Goal: Information Seeking & Learning: Learn about a topic

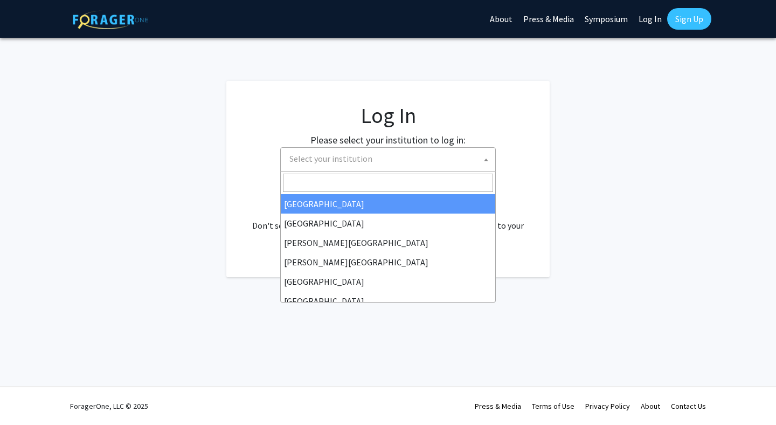
click at [371, 161] on span "Select your institution" at bounding box center [390, 159] width 210 height 22
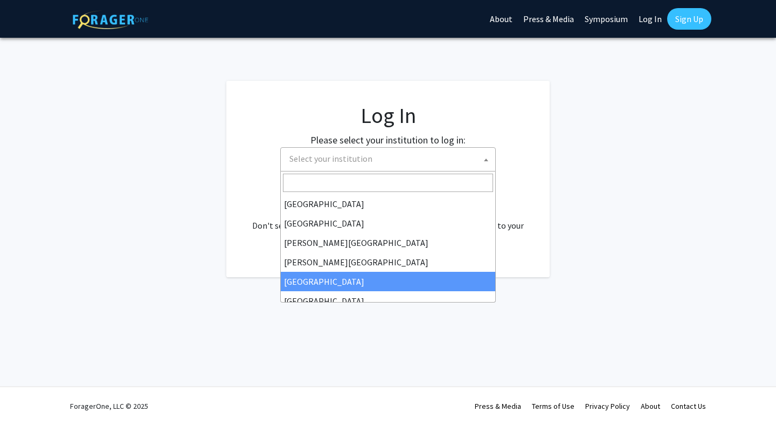
select select "6"
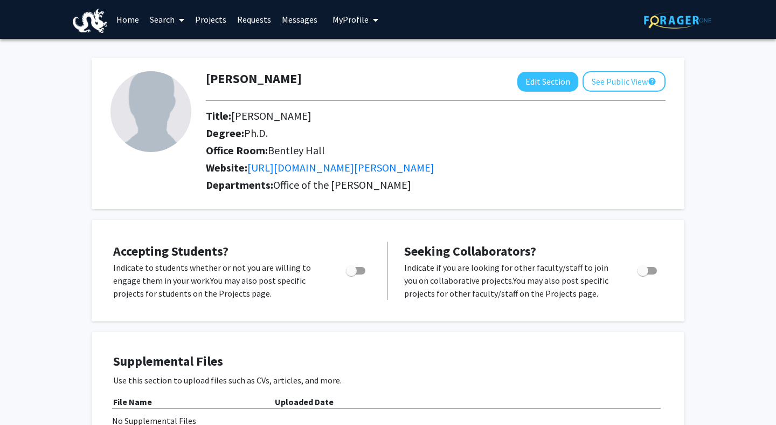
click at [169, 15] on link "Search" at bounding box center [166, 20] width 45 height 38
click at [173, 50] on span "Faculty/Staff" at bounding box center [183, 50] width 79 height 22
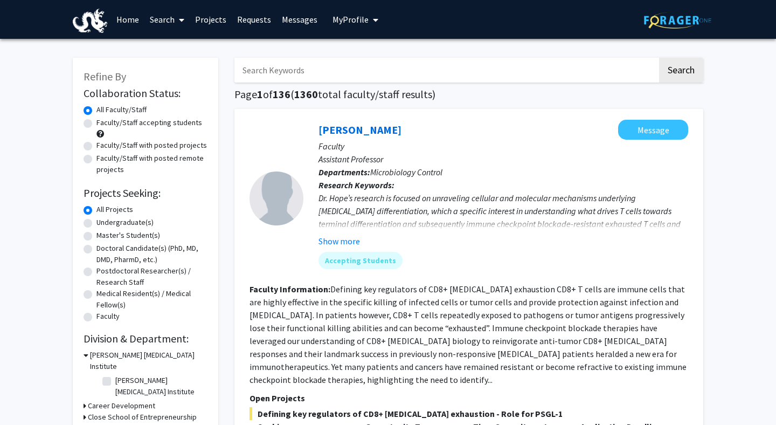
click at [306, 74] on input "Search Keywords" at bounding box center [445, 70] width 423 height 25
type input "artificial intelligence"
click at [659, 58] on button "Search" at bounding box center [681, 70] width 44 height 25
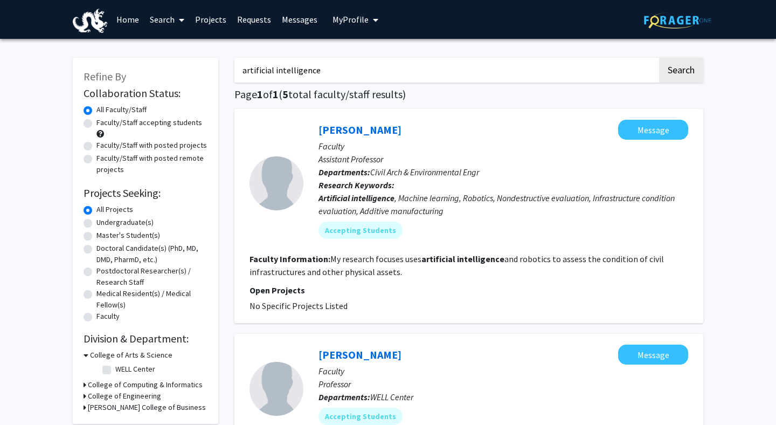
click at [165, 20] on link "Search" at bounding box center [166, 20] width 45 height 38
click at [173, 46] on span "Faculty/Staff" at bounding box center [183, 50] width 79 height 22
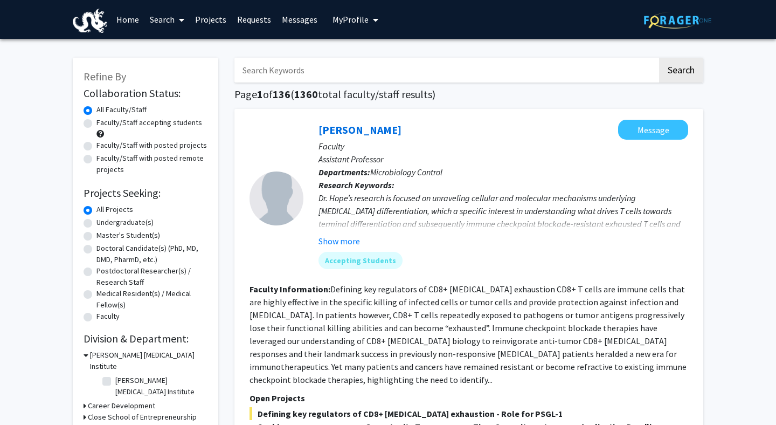
click at [268, 239] on div at bounding box center [277, 198] width 54 height 157
drag, startPoint x: 308, startPoint y: 73, endPoint x: 257, endPoint y: 71, distance: 51.8
click at [257, 71] on input "Search Keywords" at bounding box center [445, 70] width 423 height 25
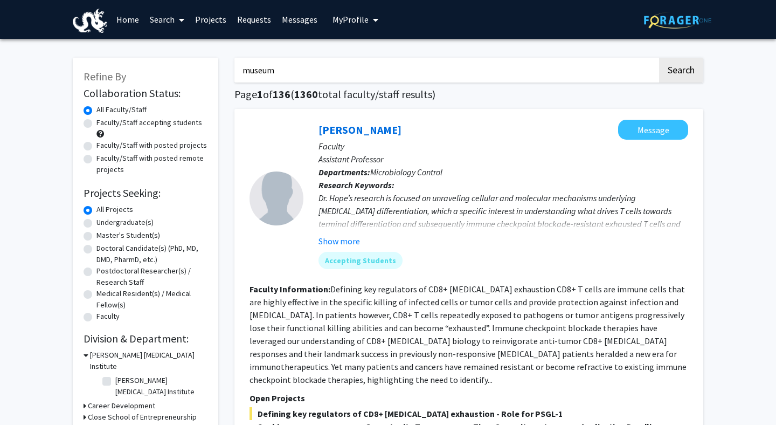
type input "museum"
click at [659, 58] on button "Search" at bounding box center [681, 70] width 44 height 25
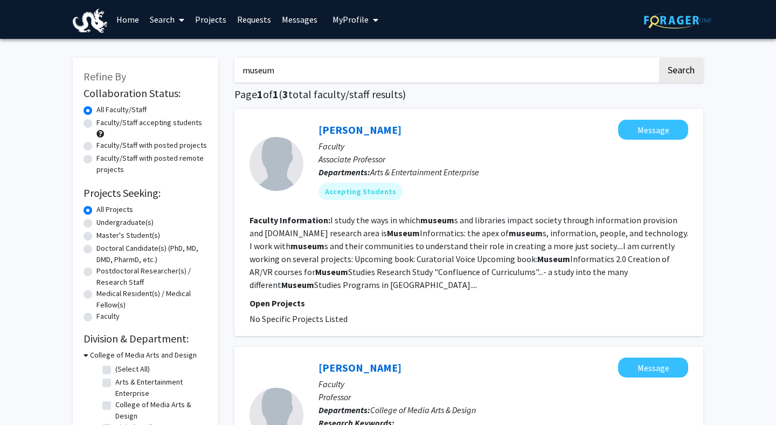
click at [498, 73] on input "museum" at bounding box center [445, 70] width 423 height 25
drag, startPoint x: 327, startPoint y: 74, endPoint x: 225, endPoint y: 60, distance: 103.4
click at [319, 252] on section "Faculty Information: I study the ways in which museum s and libraries impact so…" at bounding box center [469, 252] width 439 height 78
click at [371, 267] on fg-read-more "I study the ways in which museum s and libraries impact society through informa…" at bounding box center [469, 252] width 439 height 75
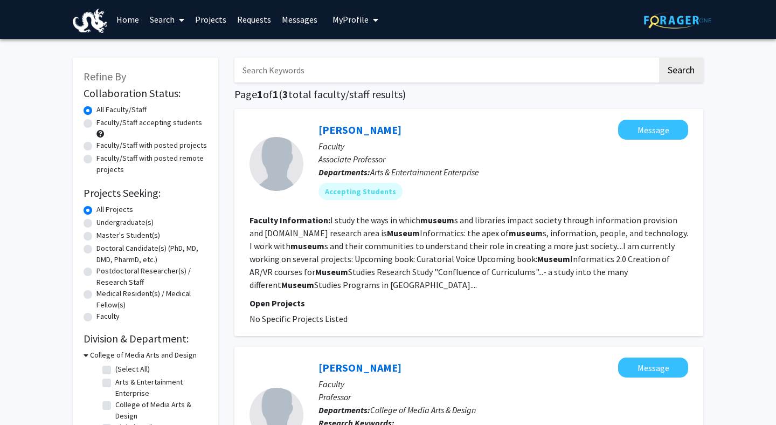
click at [353, 277] on section "Faculty Information: I study the ways in which museum s and libraries impact so…" at bounding box center [469, 252] width 439 height 78
click at [369, 286] on section "Faculty Information: I study the ways in which museum s and libraries impact so…" at bounding box center [469, 252] width 439 height 78
click at [371, 278] on section "Faculty Information: I study the ways in which museum s and libraries impact so…" at bounding box center [469, 252] width 439 height 78
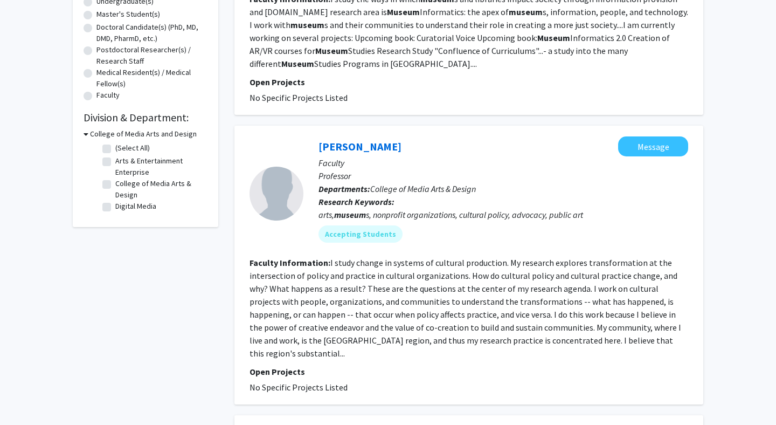
scroll to position [222, 0]
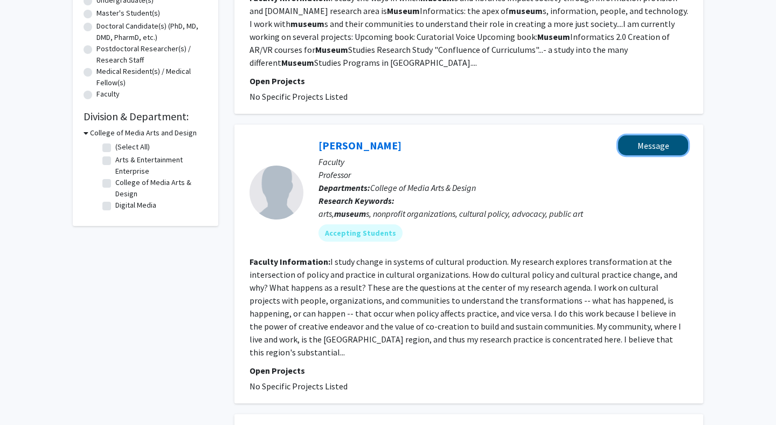
click at [644, 140] on button "Message" at bounding box center [653, 145] width 70 height 20
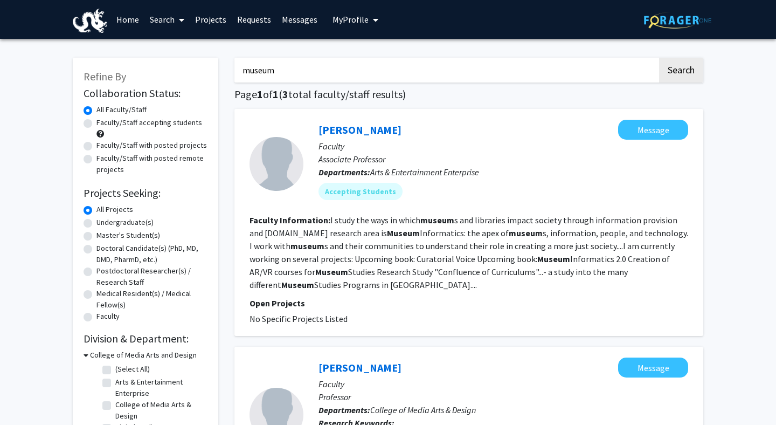
drag, startPoint x: 310, startPoint y: 78, endPoint x: 177, endPoint y: 63, distance: 134.1
type input "arts"
click at [659, 58] on button "Search" at bounding box center [681, 70] width 44 height 25
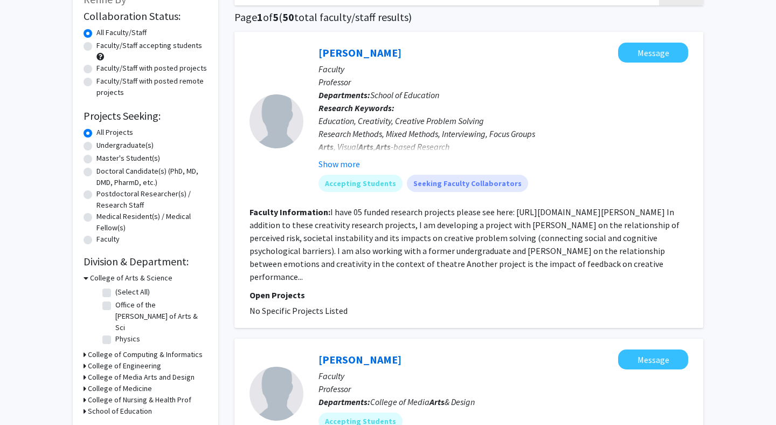
scroll to position [66, 0]
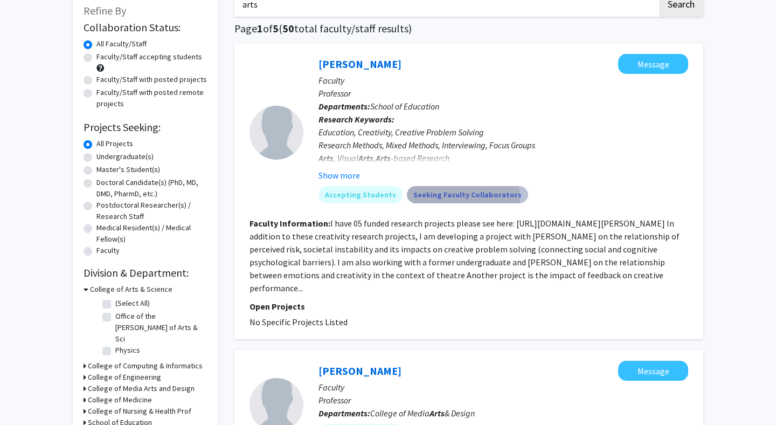
click at [437, 198] on mat-chip "Seeking Faculty Collaborators" at bounding box center [467, 194] width 121 height 17
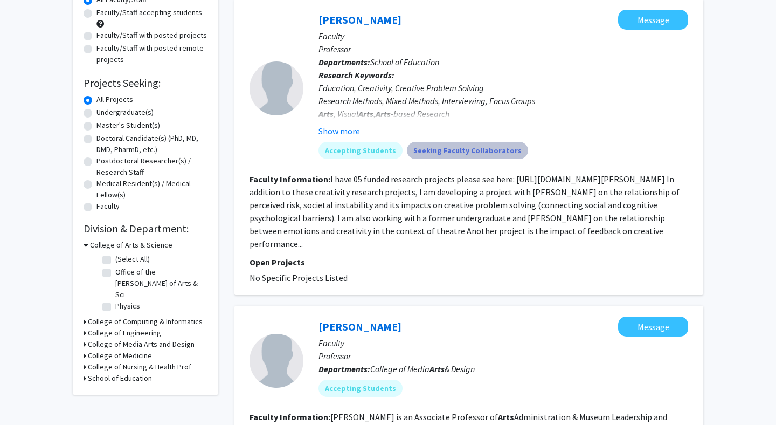
scroll to position [109, 0]
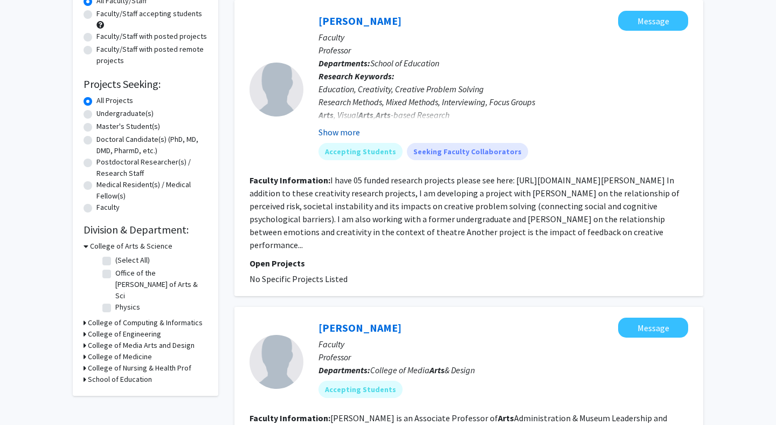
click at [333, 132] on button "Show more" at bounding box center [340, 132] width 42 height 13
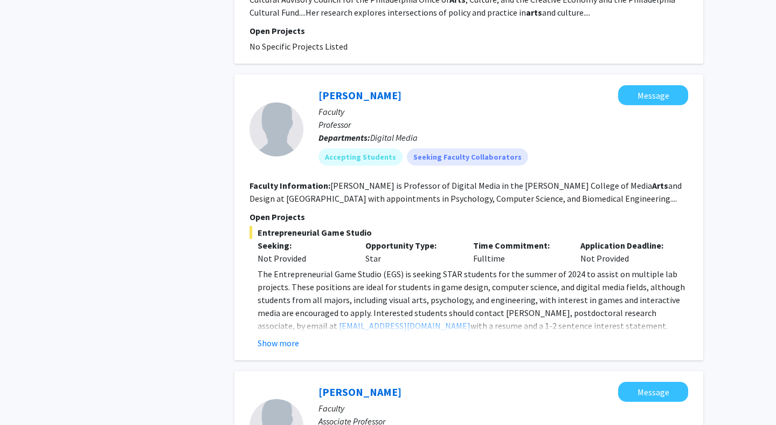
scroll to position [0, 0]
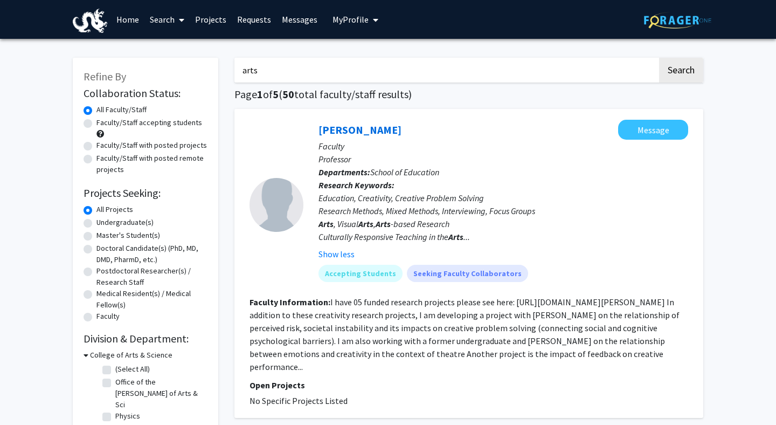
click at [155, 17] on link "Search" at bounding box center [166, 20] width 45 height 38
click at [126, 18] on link "Home" at bounding box center [127, 20] width 33 height 38
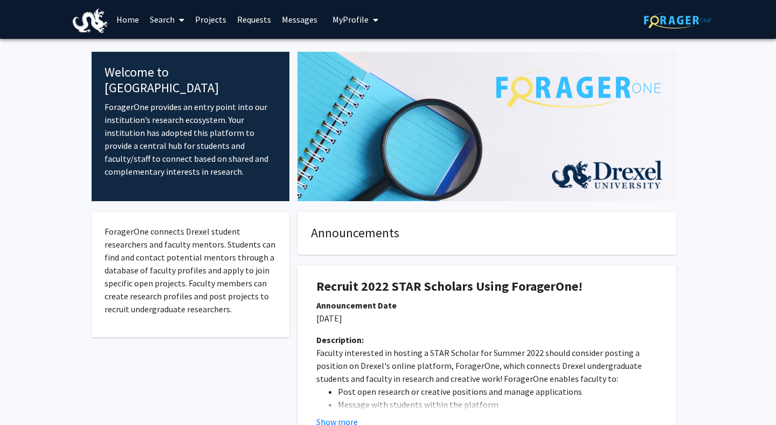
click at [126, 18] on link "Home" at bounding box center [127, 20] width 33 height 38
click at [20, 129] on fg-internal-home-page "Welcome to ForagerOne ForagerOne provides an entry point into our institution’s…" at bounding box center [388, 274] width 776 height 471
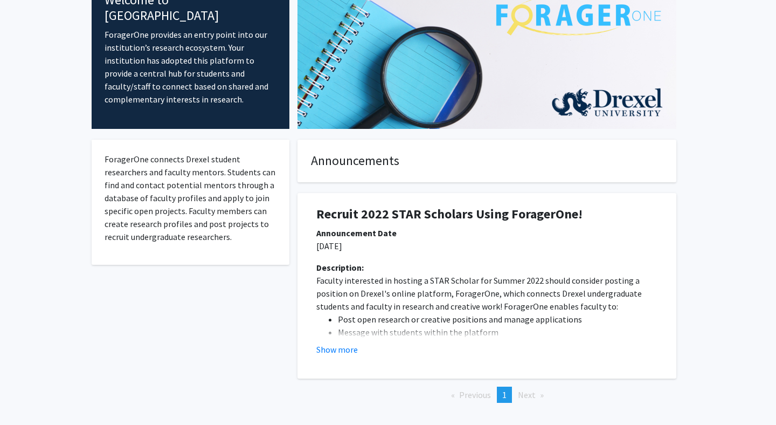
scroll to position [84, 0]
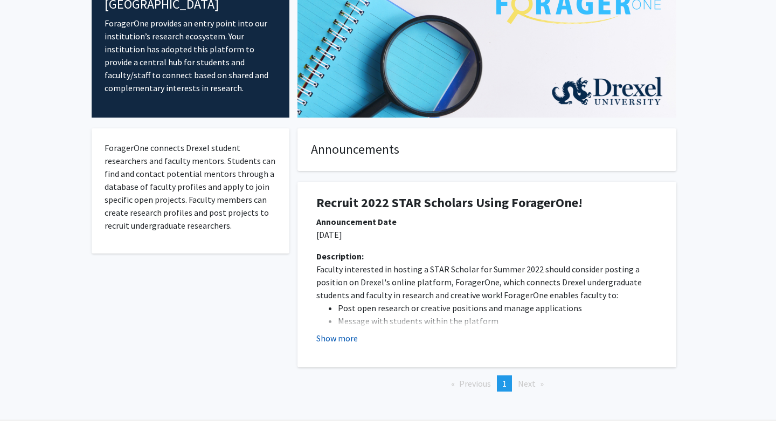
click at [325, 339] on button "Show more" at bounding box center [337, 338] width 42 height 13
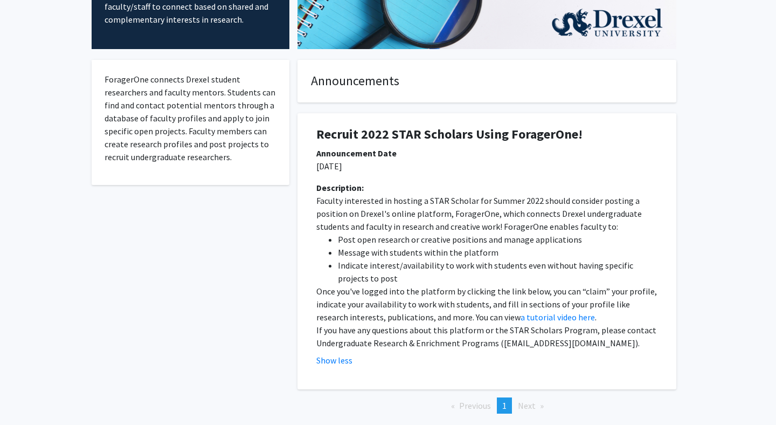
scroll to position [0, 0]
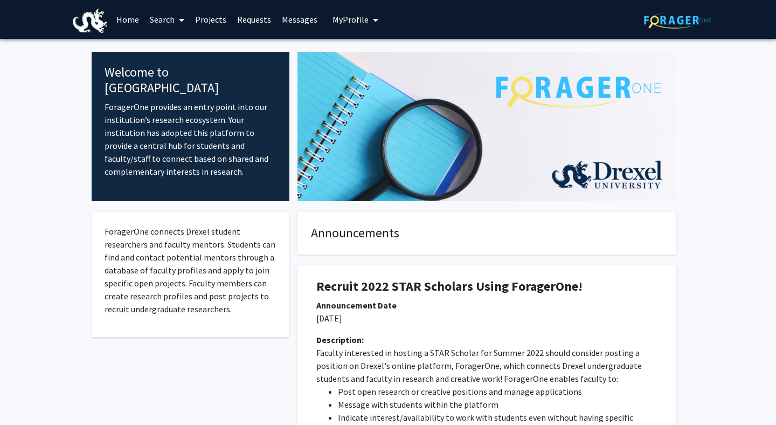
click at [127, 16] on link "Home" at bounding box center [127, 20] width 33 height 38
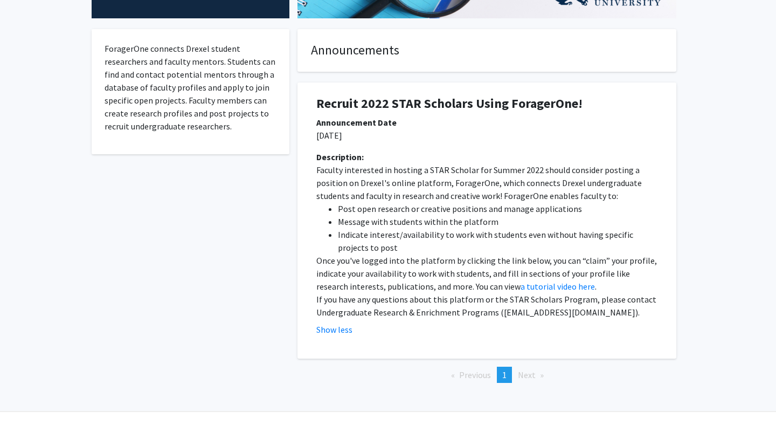
scroll to position [207, 0]
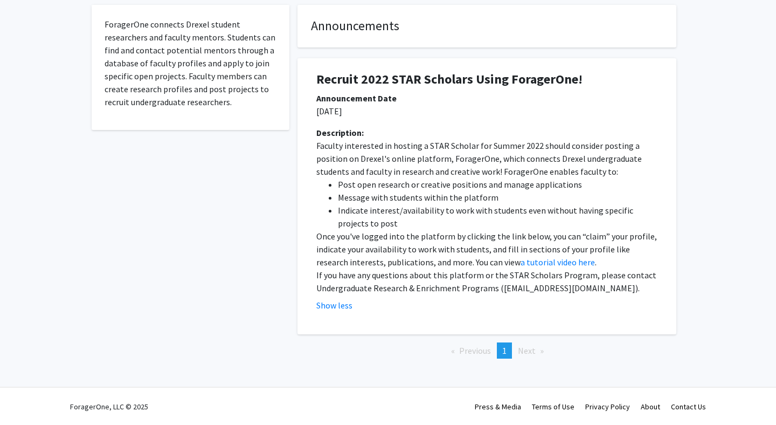
click at [447, 306] on div "Show less" at bounding box center [486, 305] width 341 height 13
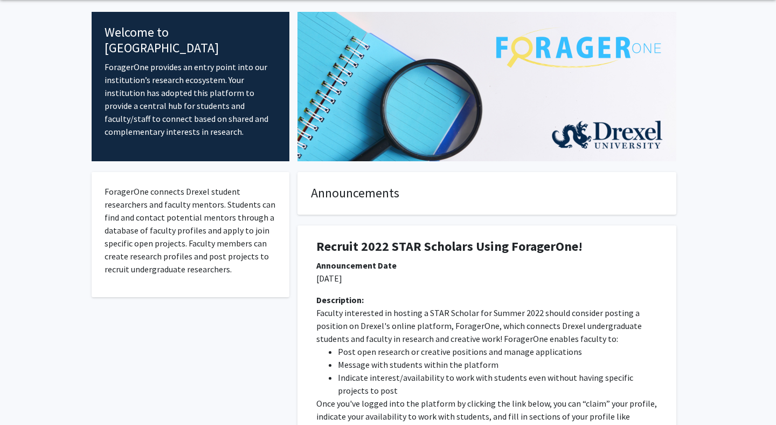
scroll to position [0, 0]
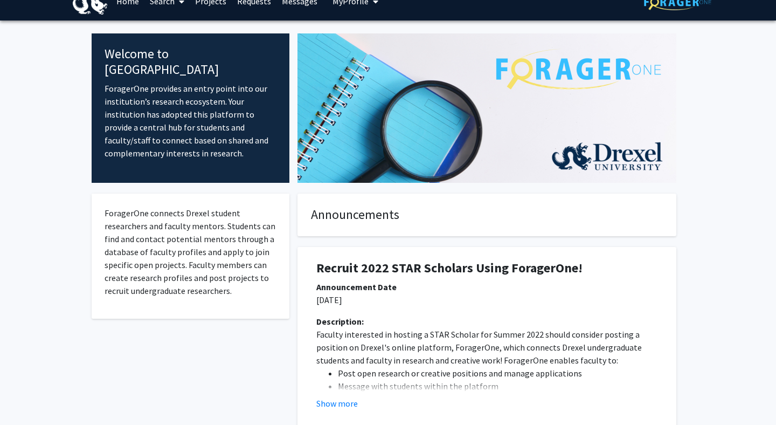
scroll to position [116, 0]
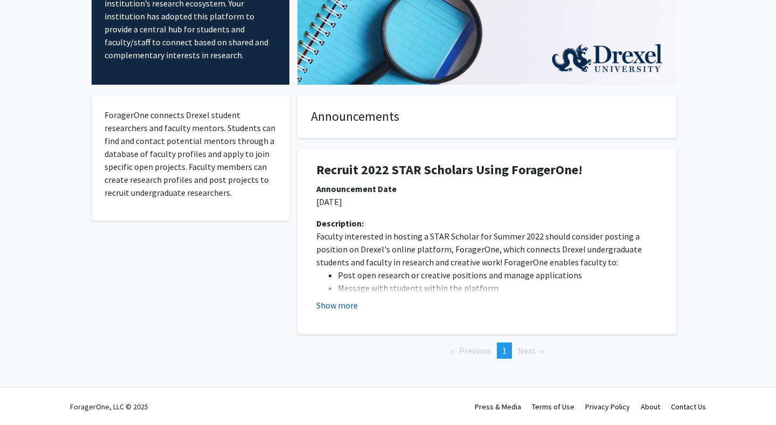
click at [343, 304] on button "Show more" at bounding box center [337, 305] width 42 height 13
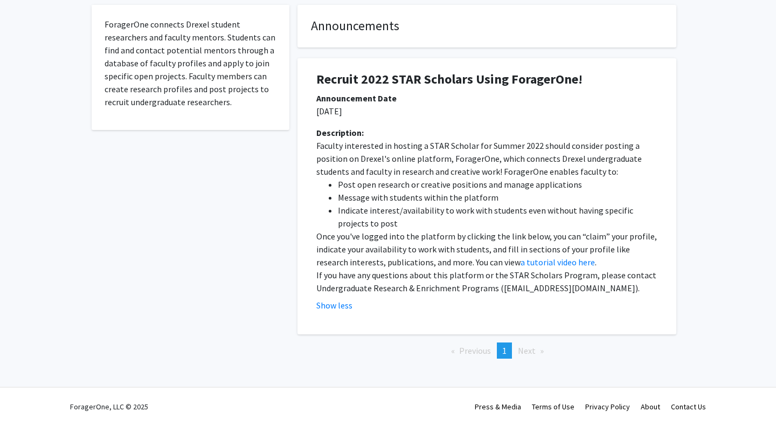
scroll to position [0, 0]
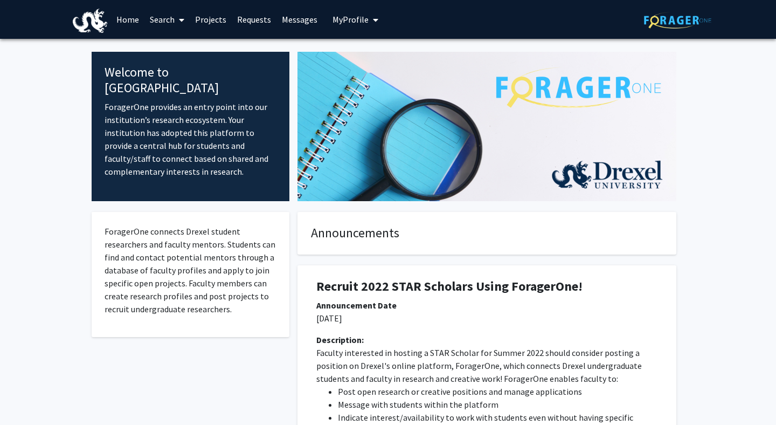
click at [74, 260] on fg-internal-home-page "Welcome to ForagerOne ForagerOne provides an entry point into our institution’s…" at bounding box center [388, 319] width 776 height 561
click at [346, 19] on span "My Profile" at bounding box center [351, 19] width 36 height 11
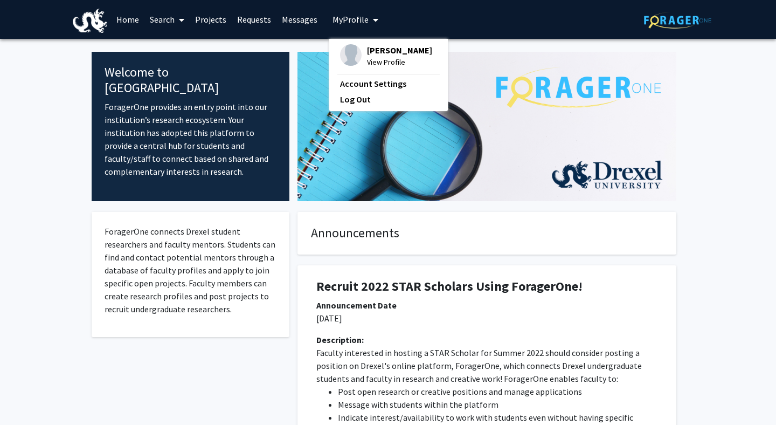
click at [390, 50] on span "[PERSON_NAME]" at bounding box center [399, 50] width 65 height 12
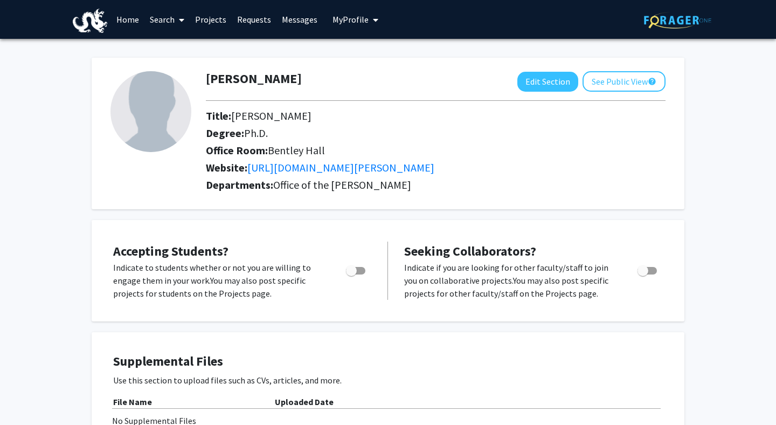
click at [343, 85] on div "Neville Vakharia Edit Section See Public View help" at bounding box center [436, 81] width 476 height 20
click at [538, 80] on button "Edit Section" at bounding box center [547, 82] width 61 height 20
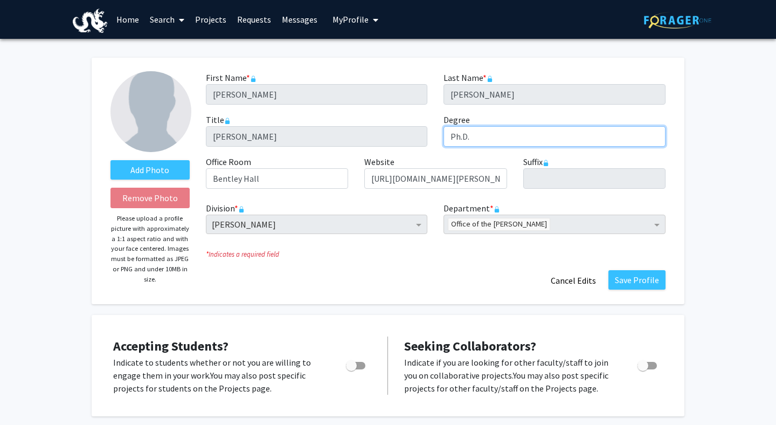
click at [478, 132] on input "Ph.D." at bounding box center [555, 136] width 222 height 20
click at [335, 64] on div "Add Photo Remove Photo Please upload a profile picture with approximately a 1:1…" at bounding box center [388, 181] width 593 height 246
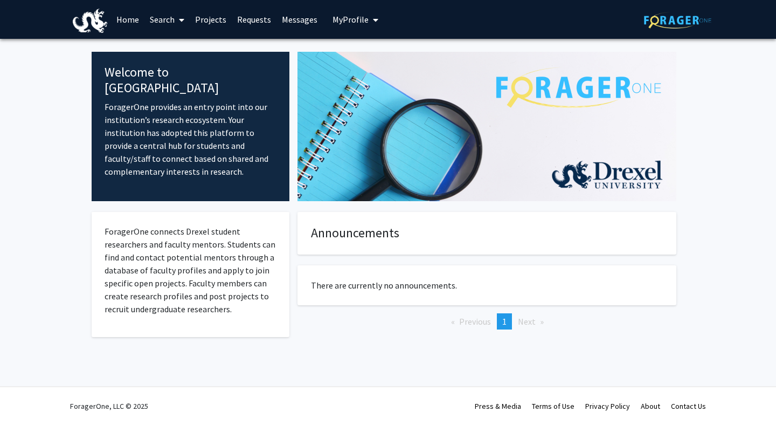
click at [37, 123] on fg-internal-home-page "Welcome to ForagerOne ForagerOne provides an entry point into our institution’s…" at bounding box center [388, 207] width 776 height 337
click at [521, 324] on span "Next page" at bounding box center [527, 321] width 18 height 11
click at [464, 362] on div "Announcements There are currently no announcements. Previous page 1 / 1 You're …" at bounding box center [487, 288] width 379 height 152
click at [375, 359] on div "Announcements There are currently no announcements. Previous page 1 / 1 You're …" at bounding box center [487, 288] width 379 height 152
click at [346, 16] on span "My Profile" at bounding box center [351, 19] width 36 height 11
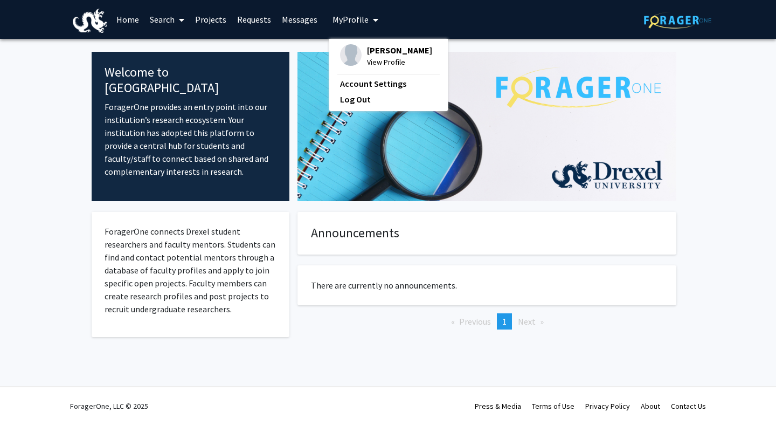
click at [384, 45] on span "[PERSON_NAME]" at bounding box center [399, 50] width 65 height 12
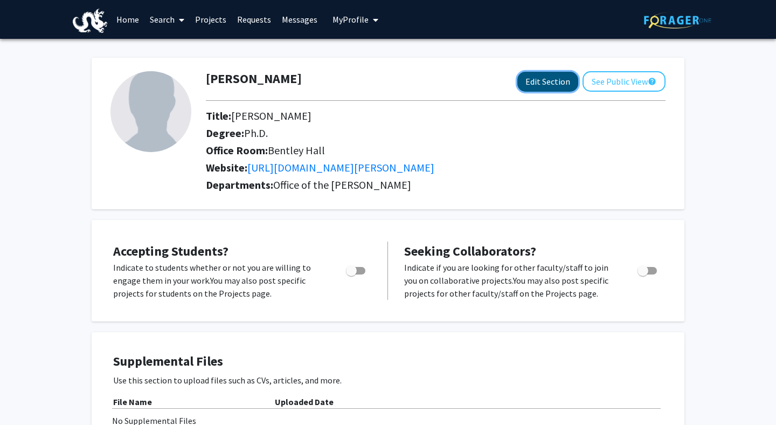
click at [542, 82] on button "Edit Section" at bounding box center [547, 82] width 61 height 20
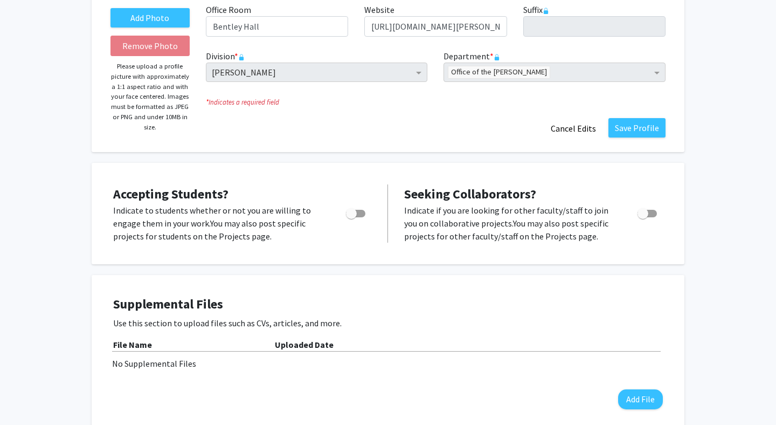
scroll to position [126, 0]
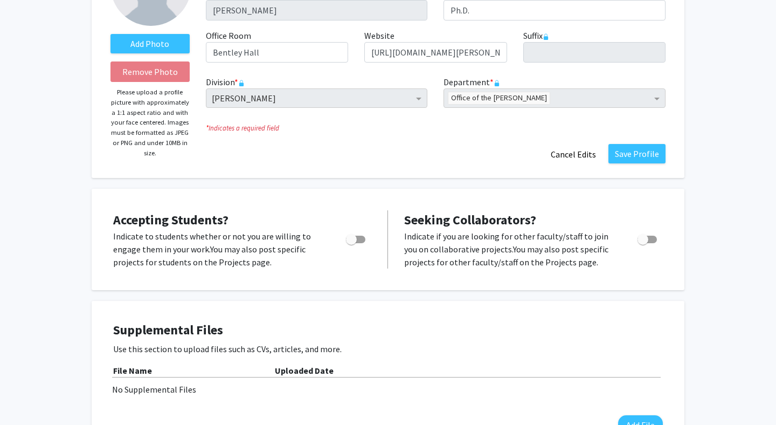
click at [722, 176] on div "Add Photo Remove Photo Please upload a profile picture with approximately a 1:1…" at bounding box center [388, 398] width 776 height 971
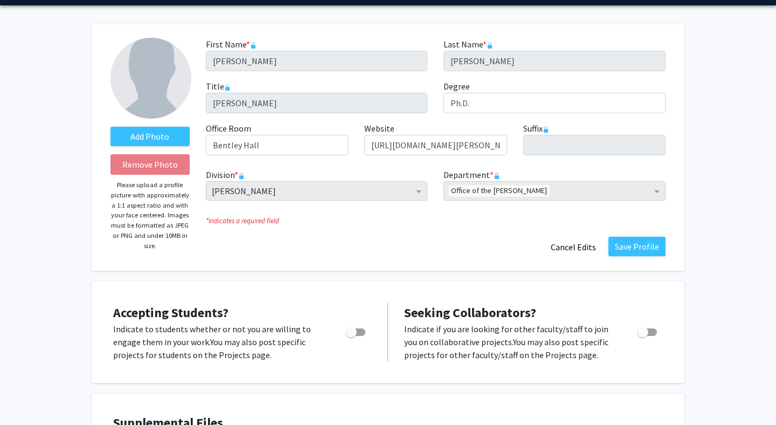
scroll to position [0, 0]
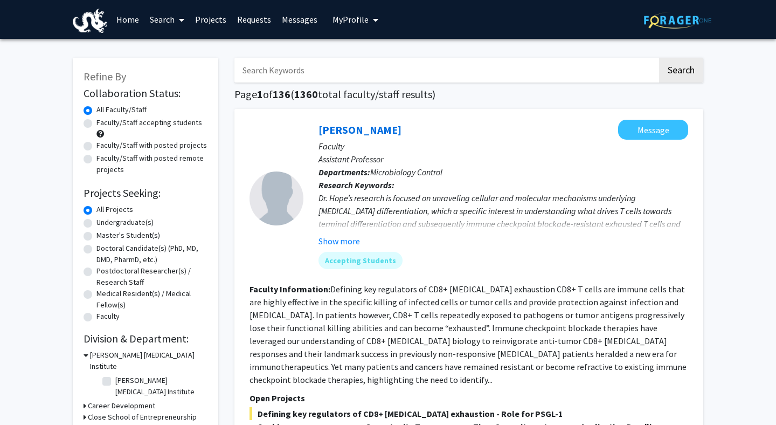
click at [384, 94] on h1 "Page 1 of 136 ( 1360 total faculty/staff results)" at bounding box center [468, 94] width 469 height 13
click at [467, 91] on h1 "Page 1 of 136 ( 1360 total faculty/staff results)" at bounding box center [468, 94] width 469 height 13
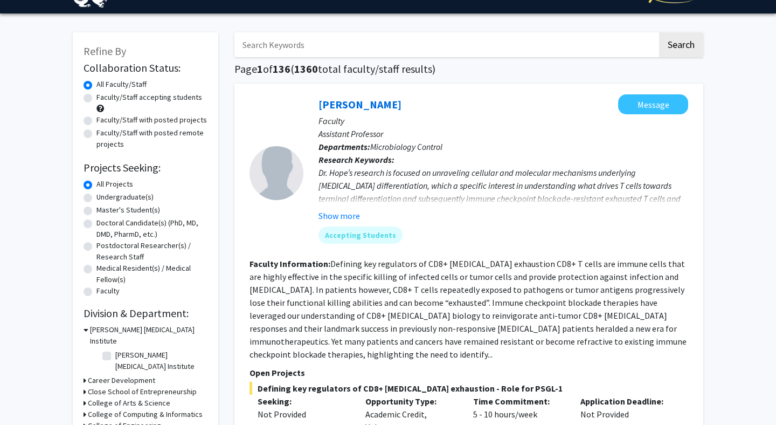
scroll to position [29, 0]
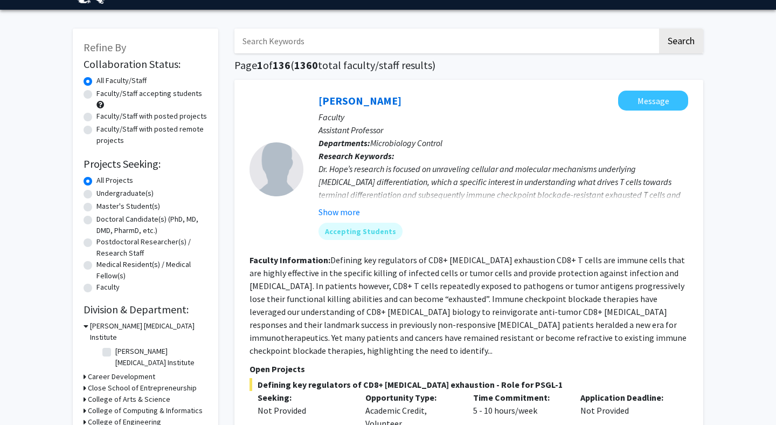
click at [446, 185] on div "Dr. Hope’s research is focused on unraveling cellular and molecular mechanisms …" at bounding box center [504, 201] width 370 height 78
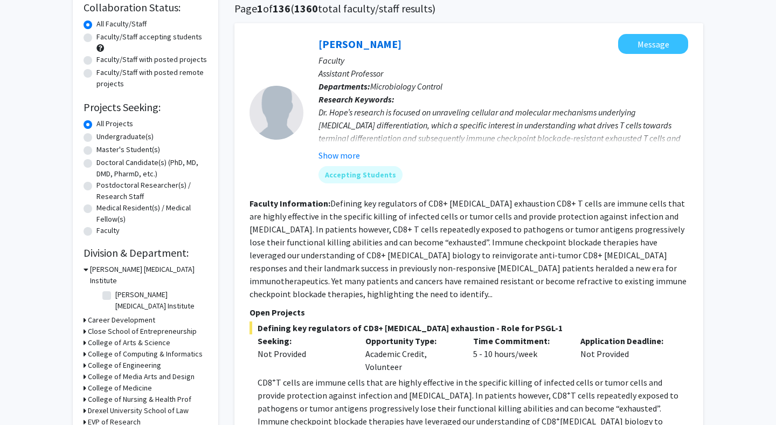
scroll to position [88, 0]
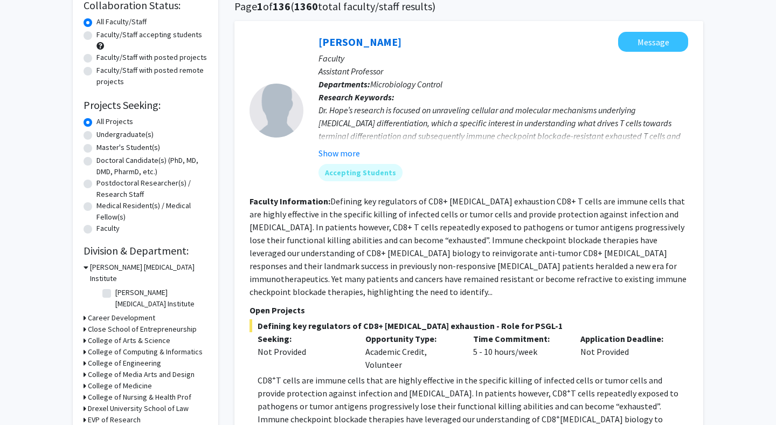
click at [96, 230] on label "Faculty" at bounding box center [107, 228] width 23 height 11
click at [96, 230] on input "Faculty" at bounding box center [99, 226] width 7 height 7
radio input "true"
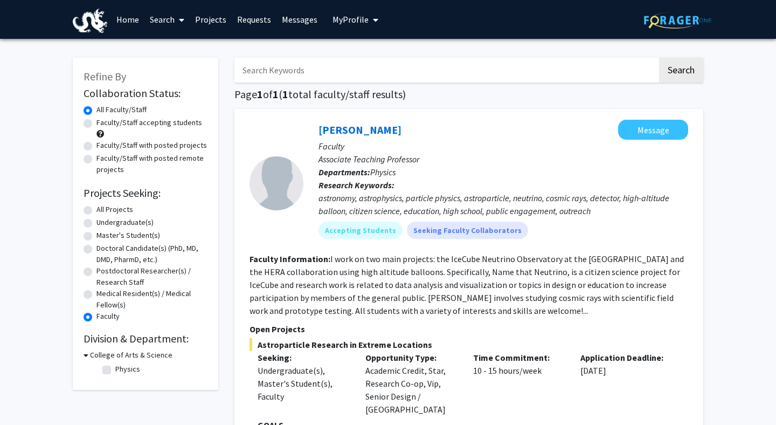
click at [102, 71] on span "Refine By" at bounding box center [105, 76] width 43 height 13
click at [81, 21] on img at bounding box center [90, 21] width 34 height 24
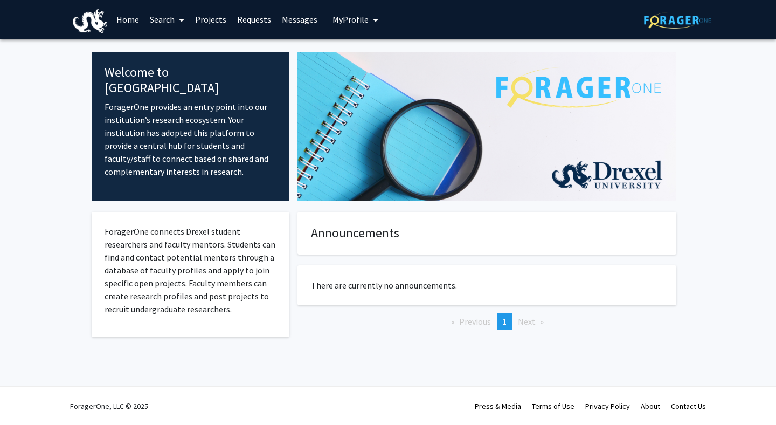
click at [66, 126] on fg-internal-home-page "Welcome to ForagerOne ForagerOne provides an entry point into our institution’s…" at bounding box center [388, 207] width 776 height 337
click at [47, 123] on fg-internal-home-page "Welcome to ForagerOne ForagerOne provides an entry point into our institution’s…" at bounding box center [388, 207] width 776 height 337
click at [45, 118] on fg-internal-home-page "Welcome to ForagerOne ForagerOne provides an entry point into our institution’s…" at bounding box center [388, 207] width 776 height 337
click at [39, 142] on fg-internal-home-page "Welcome to ForagerOne ForagerOne provides an entry point into our institution’s…" at bounding box center [388, 207] width 776 height 337
click at [57, 156] on fg-internal-home-page "Welcome to ForagerOne ForagerOne provides an entry point into our institution’s…" at bounding box center [388, 207] width 776 height 337
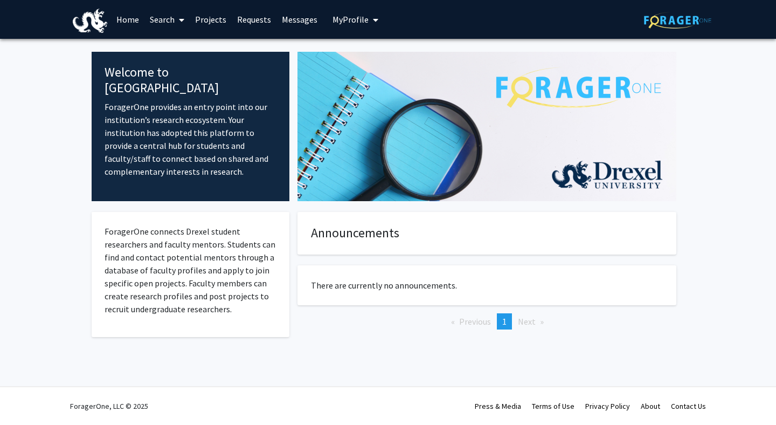
click at [73, 161] on fg-internal-home-page "Welcome to ForagerOne ForagerOne provides an entry point into our institution’s…" at bounding box center [388, 207] width 776 height 337
click at [50, 159] on fg-internal-home-page "Welcome to ForagerOne ForagerOne provides an entry point into our institution’s…" at bounding box center [388, 207] width 776 height 337
click at [28, 127] on fg-internal-home-page "Welcome to ForagerOne ForagerOne provides an entry point into our institution’s…" at bounding box center [388, 207] width 776 height 337
click at [12, 121] on fg-internal-home-page "Welcome to ForagerOne ForagerOne provides an entry point into our institution’s…" at bounding box center [388, 207] width 776 height 337
